Goal: Information Seeking & Learning: Learn about a topic

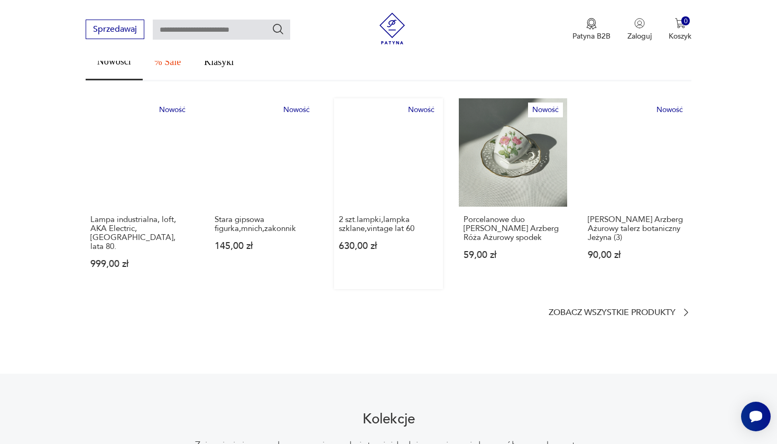
scroll to position [537, 0]
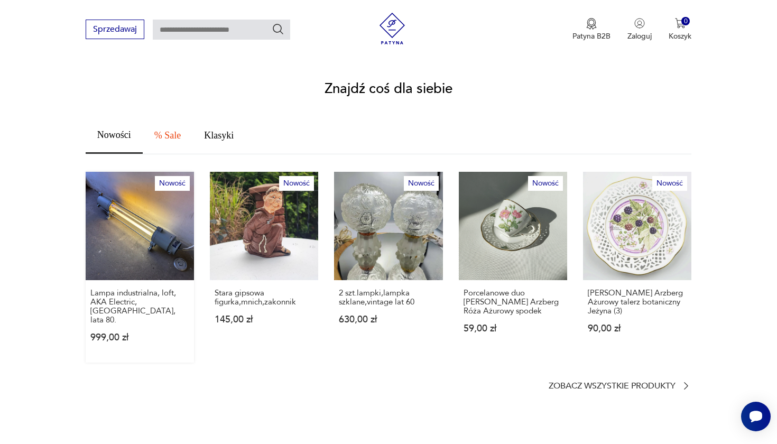
click at [138, 229] on link "Nowość Lampa industrialna, loft, AKA Electric, [GEOGRAPHIC_DATA], lata 80. 999,…" at bounding box center [140, 267] width 108 height 191
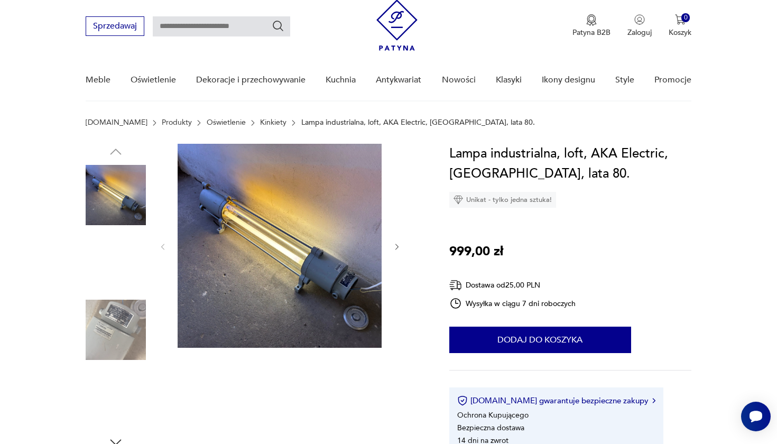
scroll to position [74, 0]
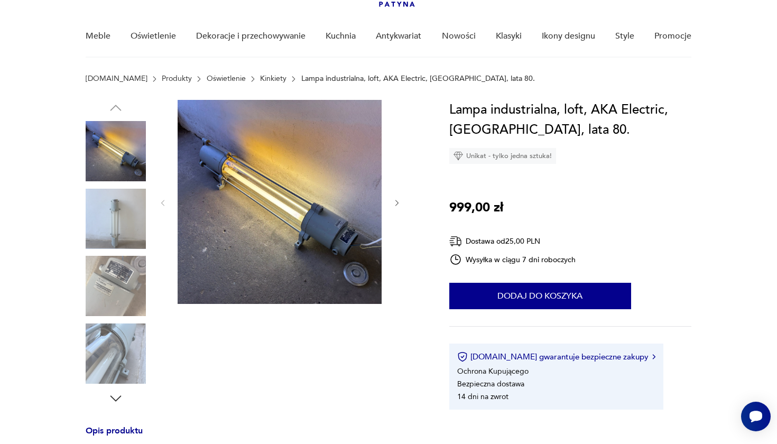
click at [119, 210] on img at bounding box center [116, 219] width 60 height 60
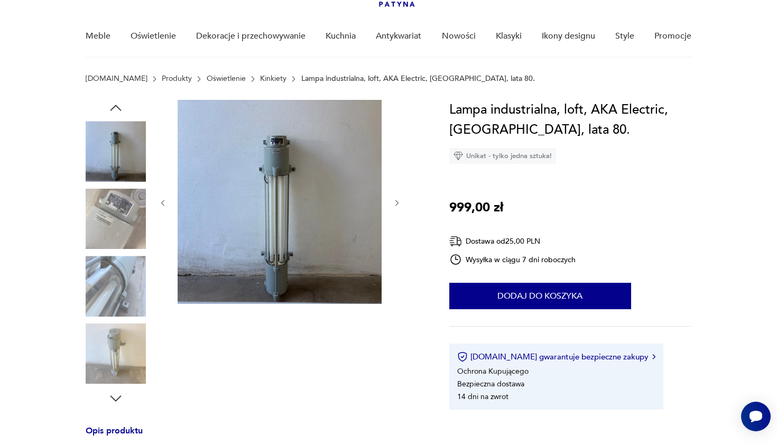
click at [111, 265] on img at bounding box center [116, 286] width 60 height 60
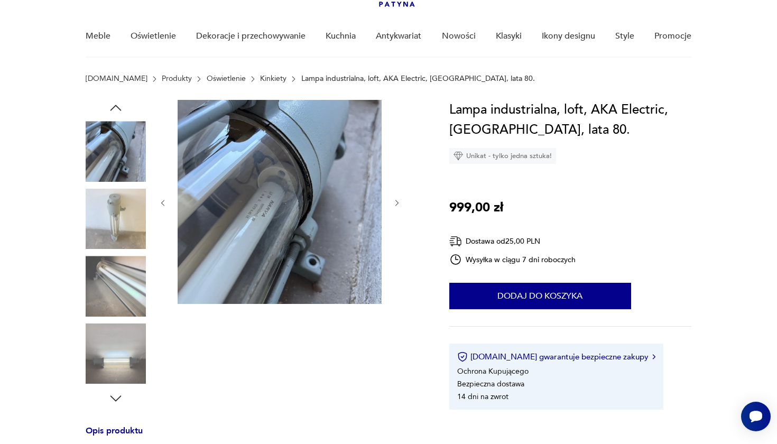
click at [115, 291] on img at bounding box center [116, 286] width 60 height 60
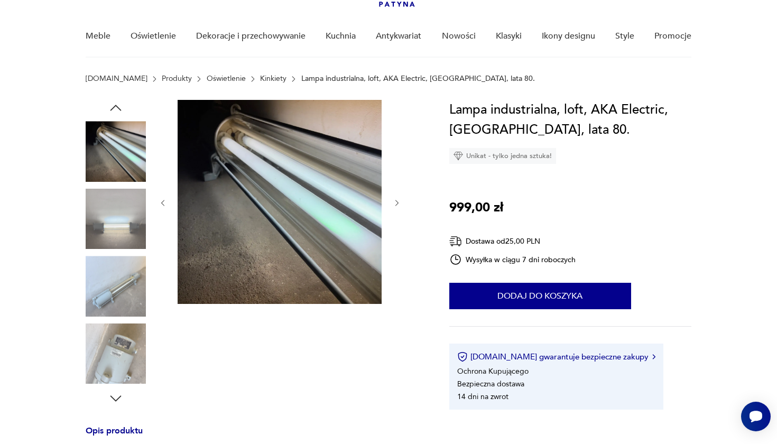
click at [115, 291] on img at bounding box center [116, 286] width 60 height 60
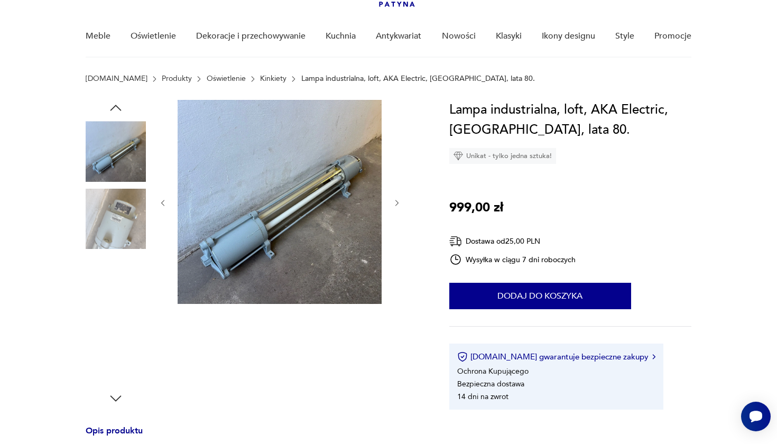
click at [113, 283] on img at bounding box center [116, 286] width 60 height 60
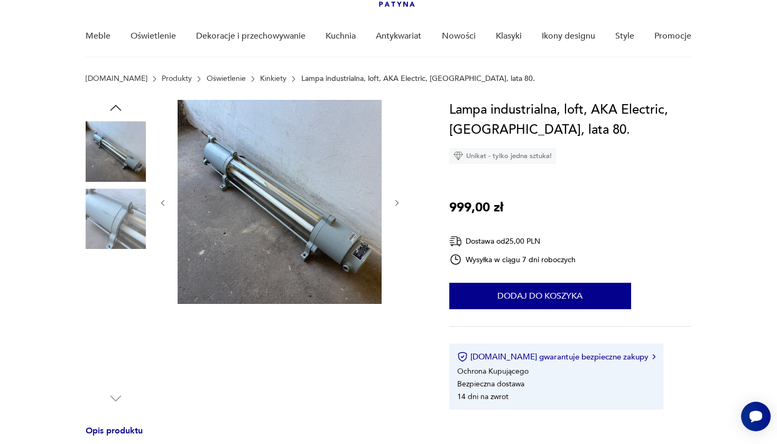
click at [113, 297] on img at bounding box center [116, 286] width 60 height 60
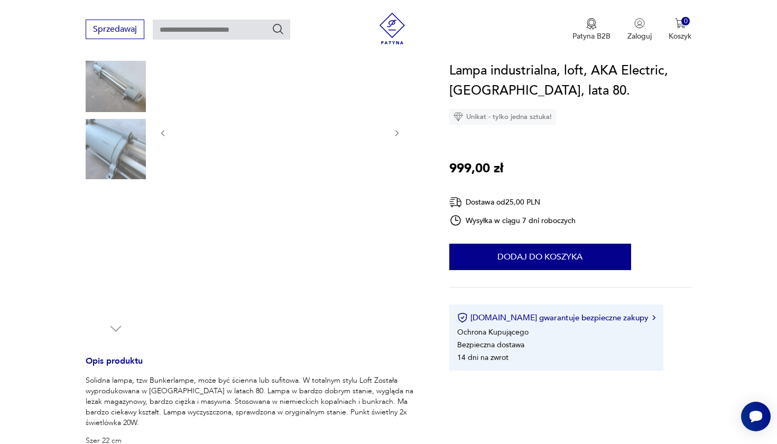
scroll to position [150, 0]
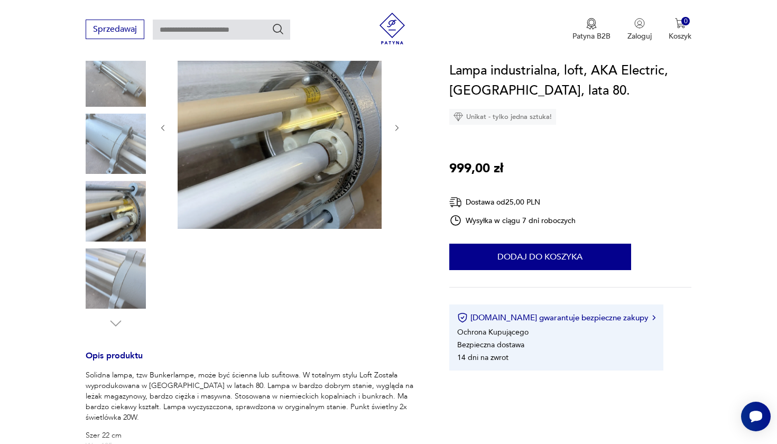
click at [115, 276] on img at bounding box center [116, 278] width 60 height 60
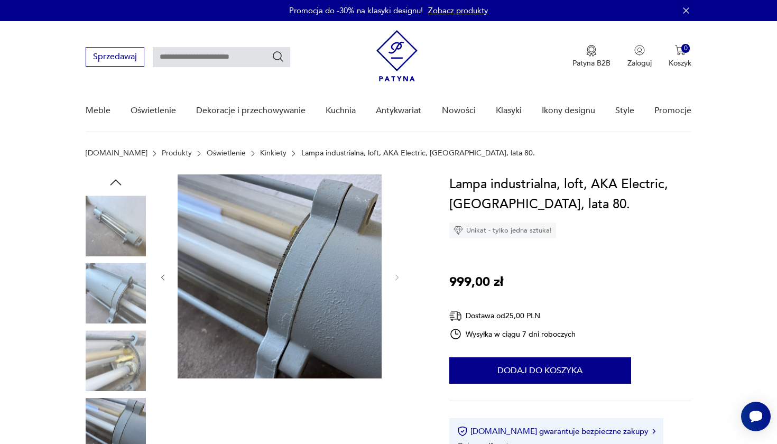
scroll to position [-1, 0]
click at [129, 242] on img at bounding box center [116, 225] width 60 height 60
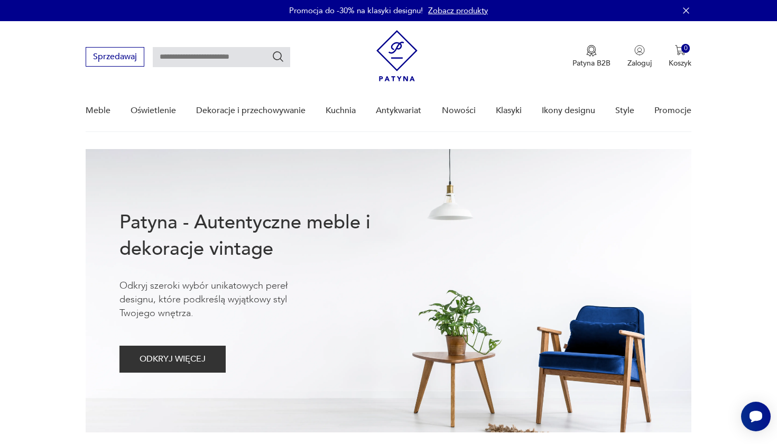
scroll to position [489, 0]
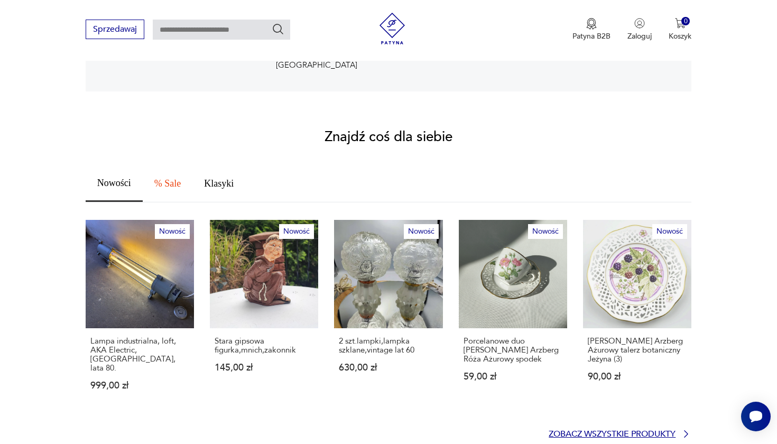
click at [589, 431] on p "Zobacz wszystkie produkty" at bounding box center [611, 434] width 127 height 7
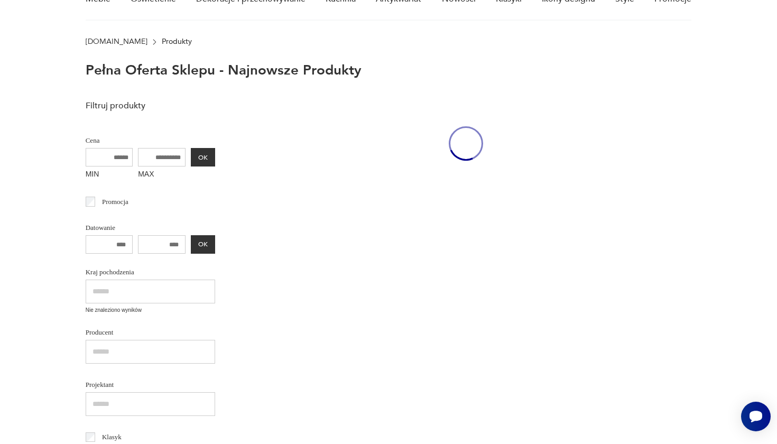
scroll to position [48, 0]
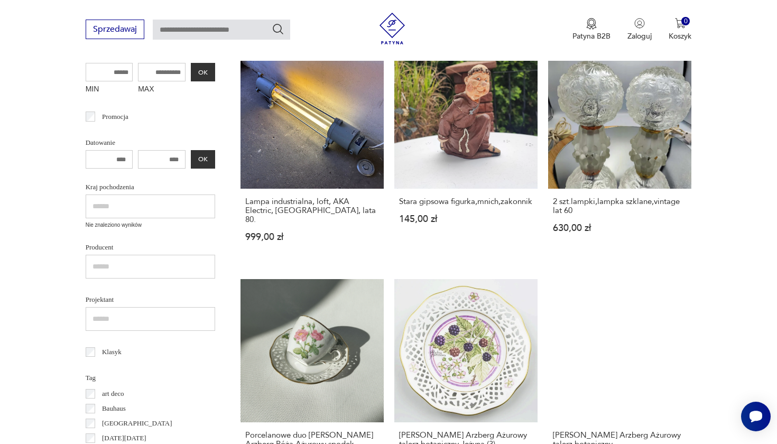
scroll to position [137, 0]
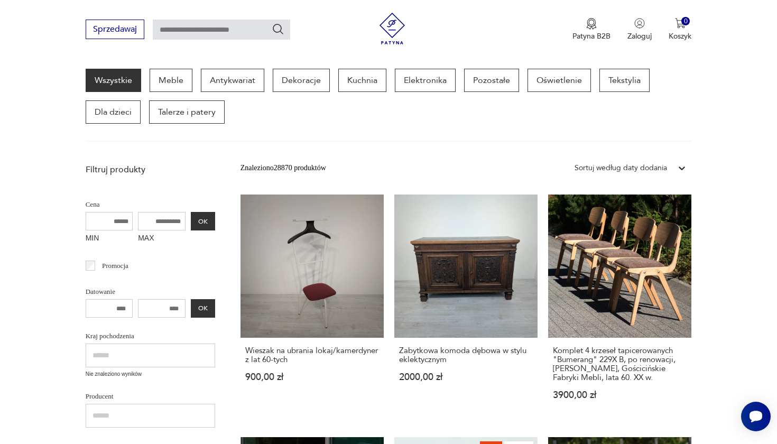
click at [745, 140] on section "Wszystkie Meble Antykwariat Dekoracje Kuchnia Elektronika Pozostałe Oświetlenie…" at bounding box center [388, 105] width 777 height 73
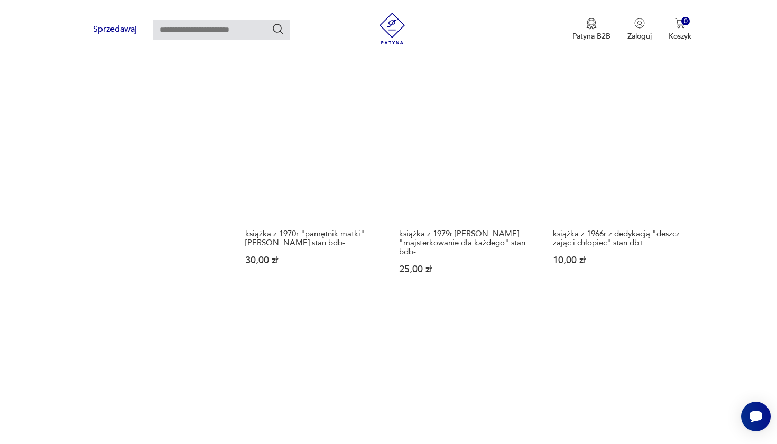
scroll to position [933, 0]
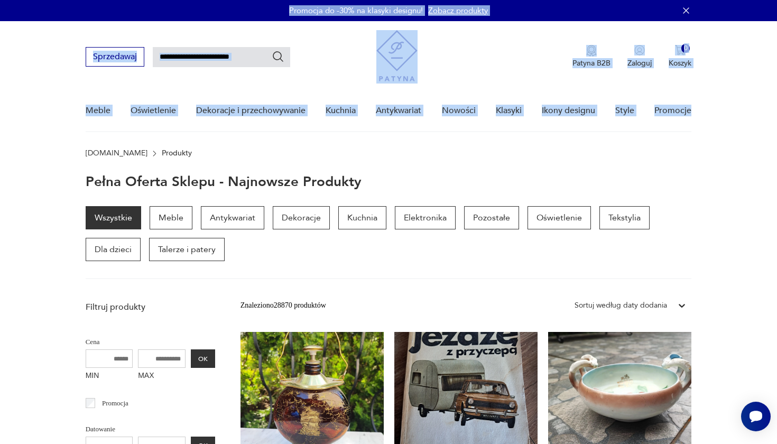
drag, startPoint x: 40, startPoint y: 7, endPoint x: 732, endPoint y: 115, distance: 700.4
click at [732, 115] on nav "Sprzedawaj Patyna B2B Zaloguj 0 Koszyk Twój koszyk ( 0 ) Brak produktów w koszy…" at bounding box center [388, 76] width 777 height 111
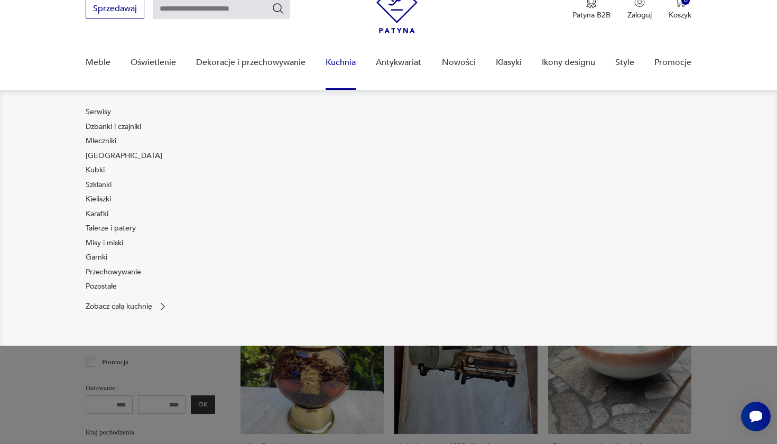
scroll to position [64, 0]
